Goal: Information Seeking & Learning: Learn about a topic

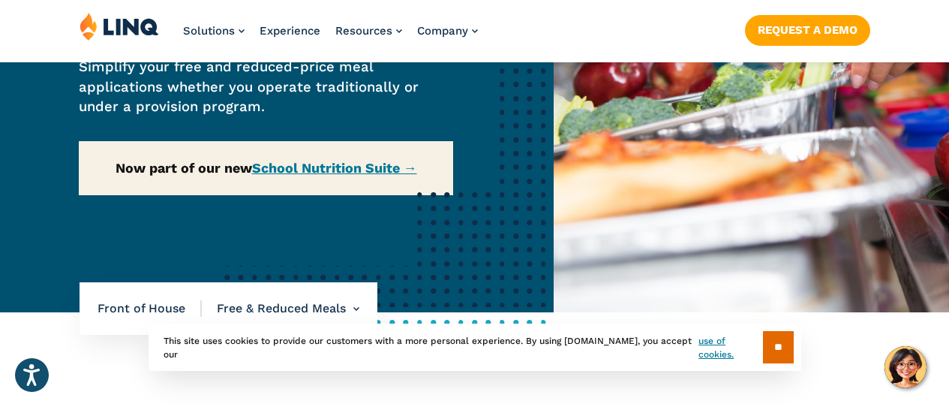
scroll to position [375, 0]
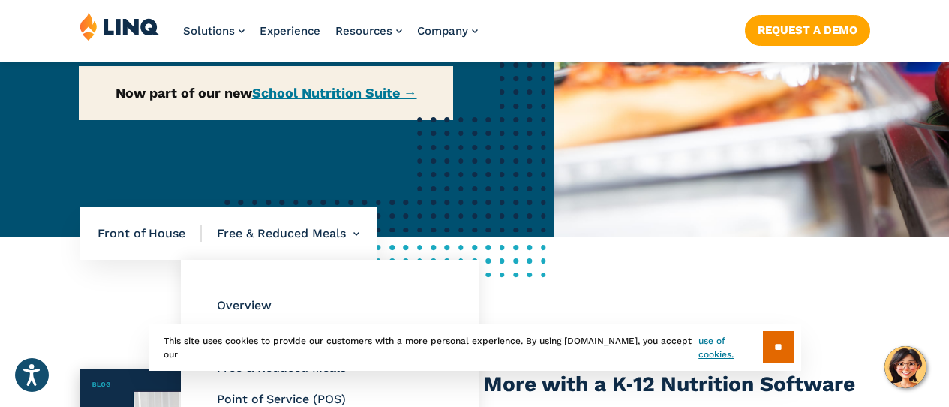
click at [332, 223] on li "Free & Reduced Meals Overview Online Portal Free & Reduced Meals Point of Servi…" at bounding box center [281, 233] width 158 height 53
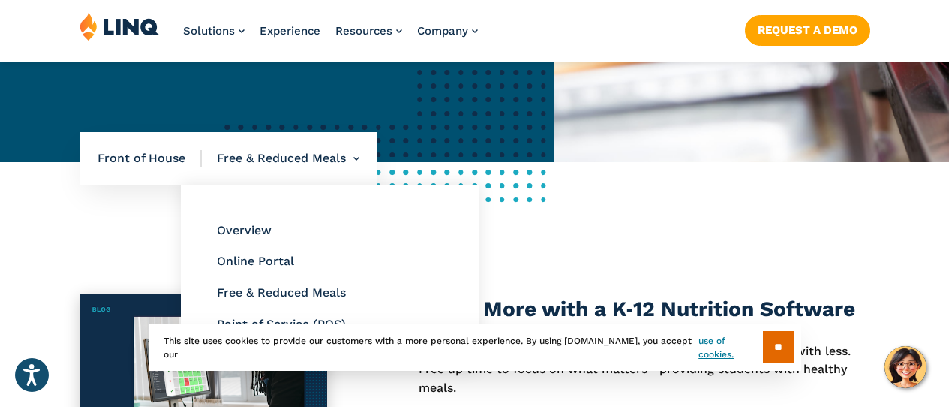
scroll to position [450, 0]
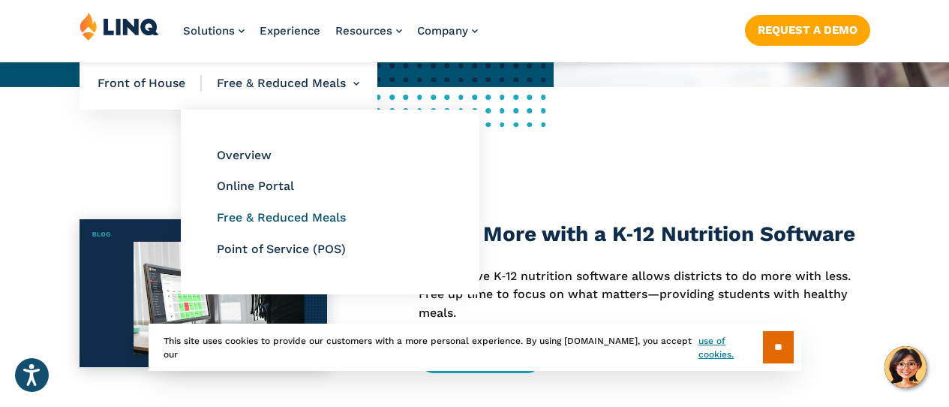
click at [293, 217] on link "Free & Reduced Meals" at bounding box center [281, 217] width 129 height 14
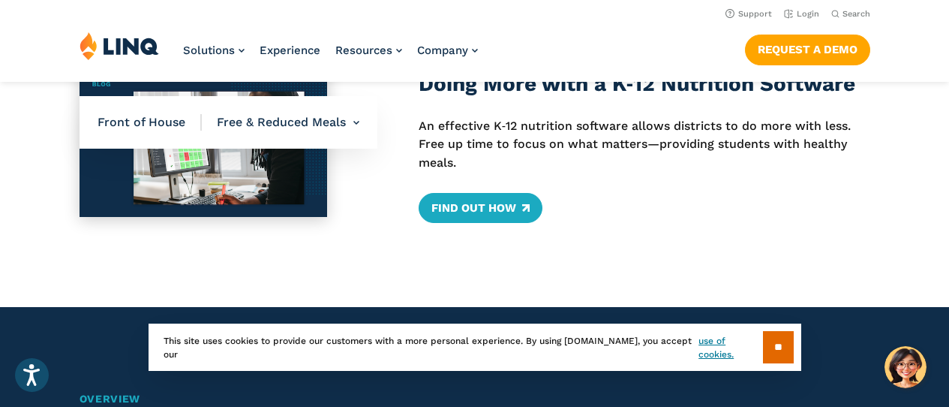
scroll to position [375, 0]
